Goal: Find specific page/section: Find specific page/section

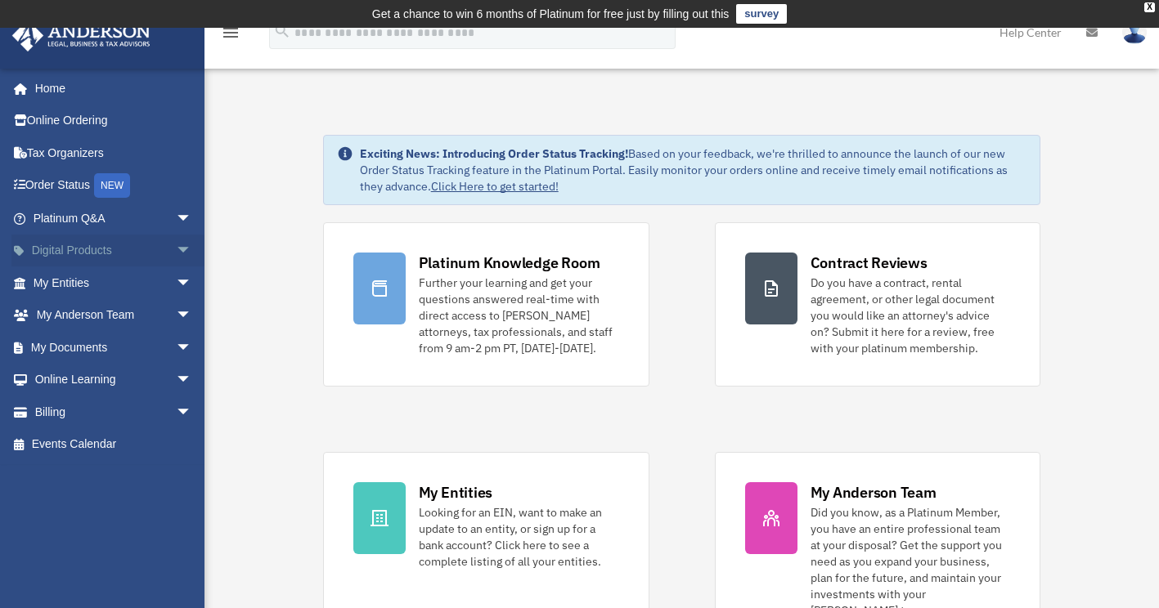
click at [176, 245] on span "arrow_drop_down" at bounding box center [192, 252] width 33 height 34
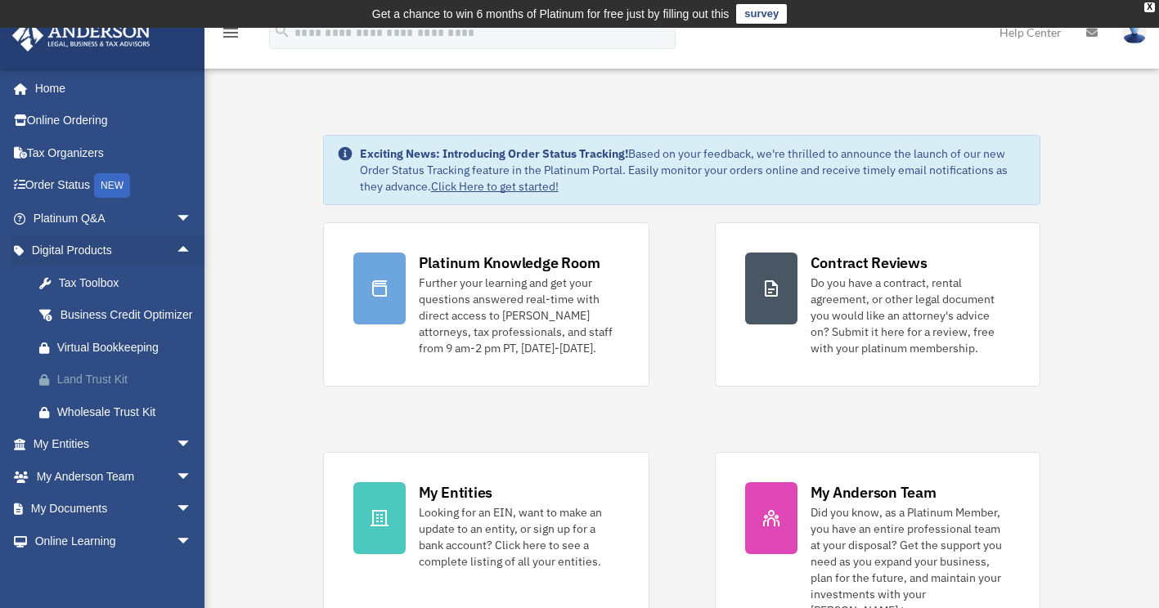
click at [119, 390] on div "Land Trust Kit" at bounding box center [126, 380] width 139 height 20
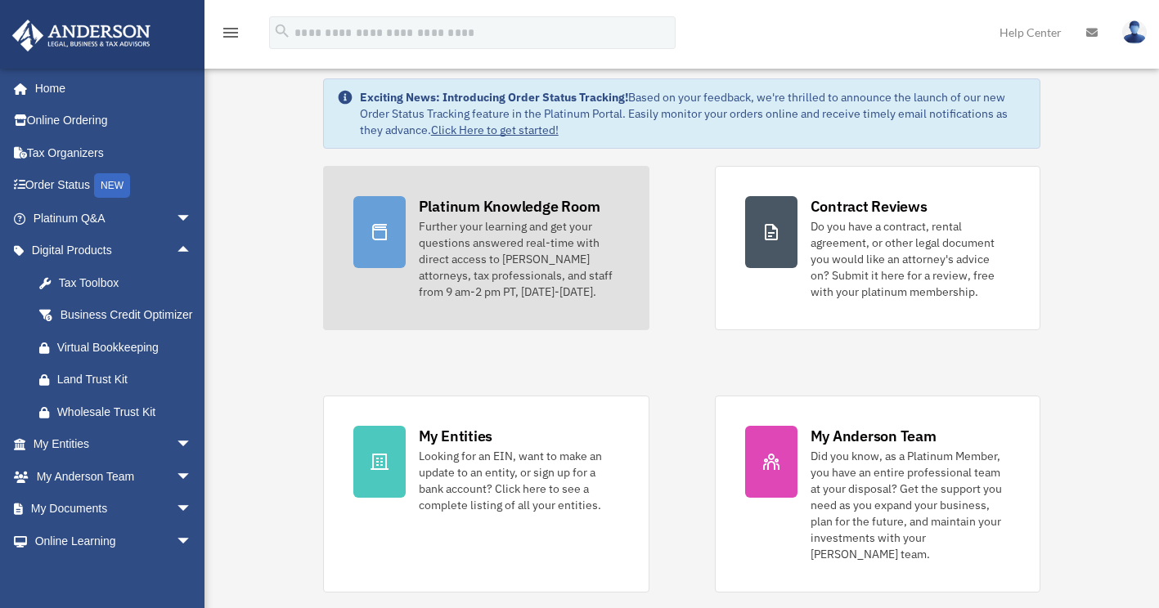
scroll to position [59, 0]
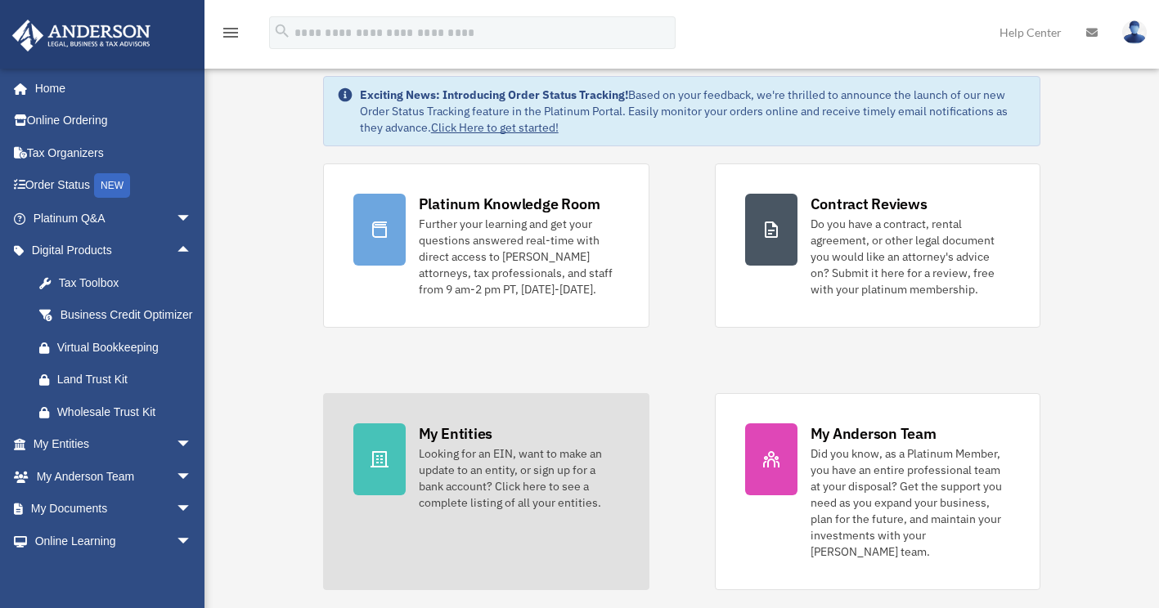
click at [622, 420] on link "My Entities Looking for an EIN, want to make an update to an entity, or sign up…" at bounding box center [486, 491] width 326 height 197
click at [427, 541] on link "My Entities Looking for an EIN, want to make an update to an entity, or sign up…" at bounding box center [486, 491] width 326 height 197
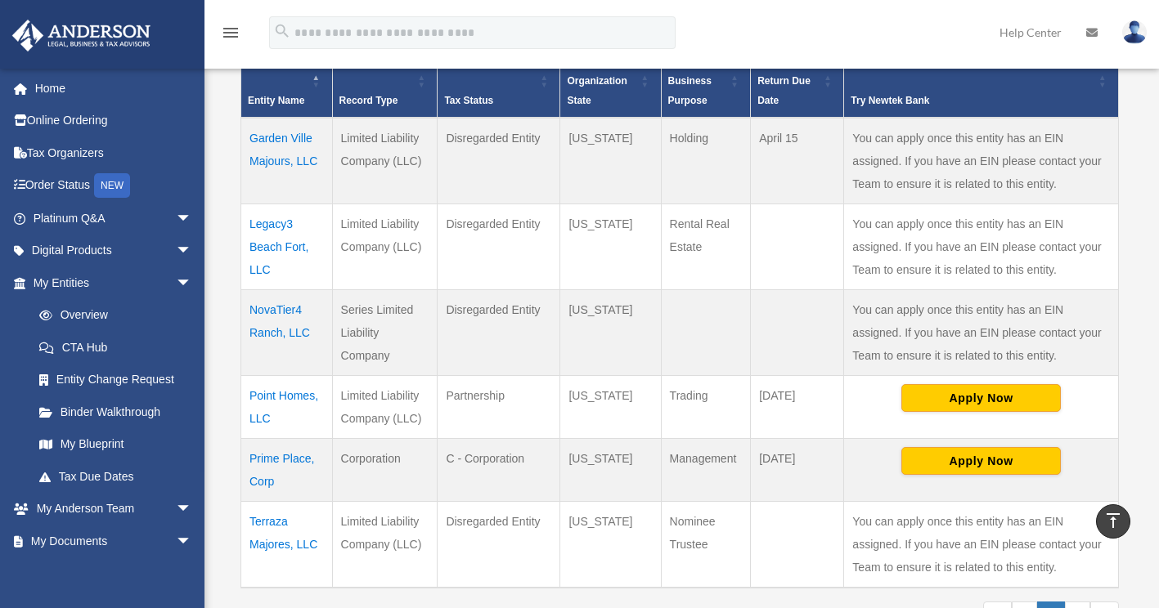
scroll to position [382, 0]
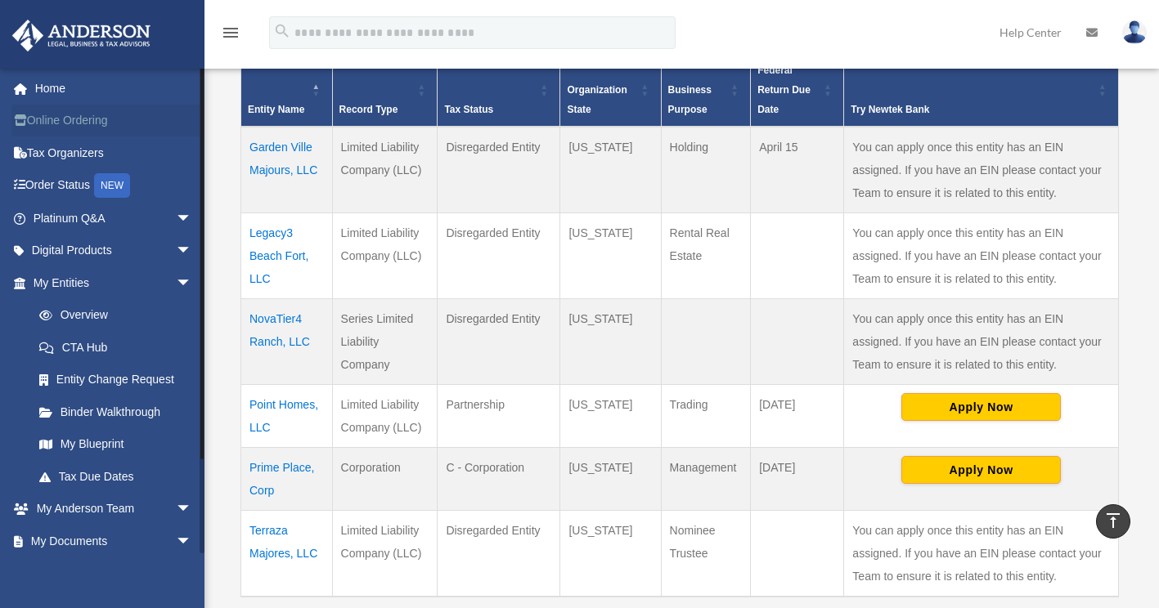
click at [120, 125] on link "Online Ordering" at bounding box center [113, 121] width 205 height 33
